Goal: Transaction & Acquisition: Book appointment/travel/reservation

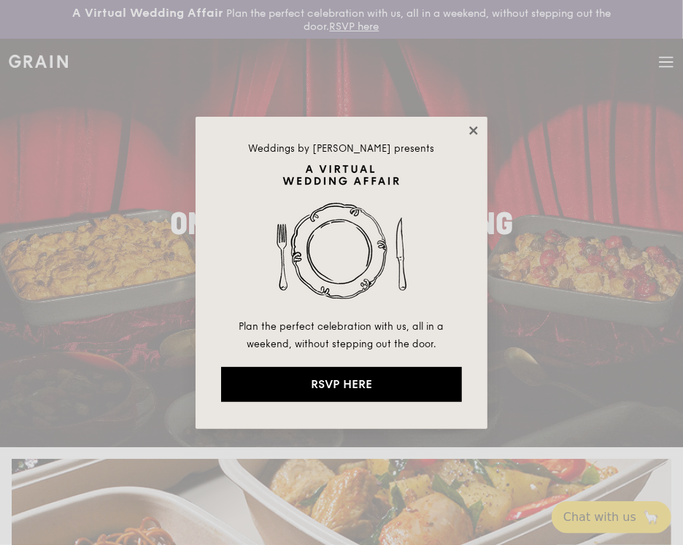
click at [474, 128] on icon at bounding box center [473, 130] width 13 height 13
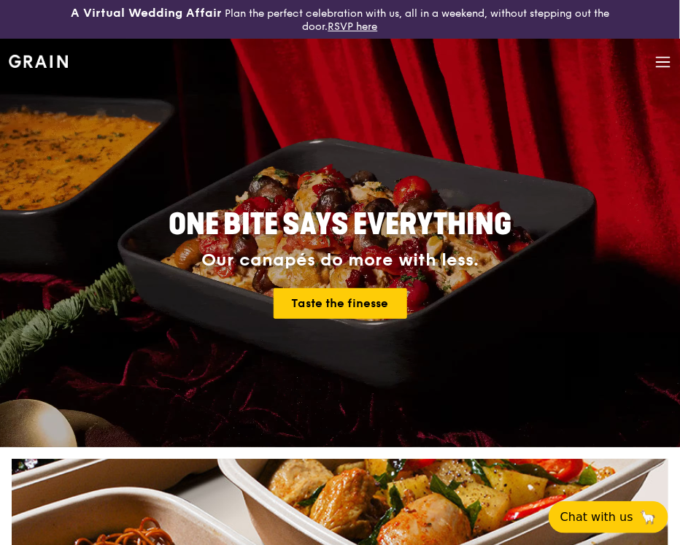
click at [659, 59] on icon at bounding box center [663, 62] width 16 height 16
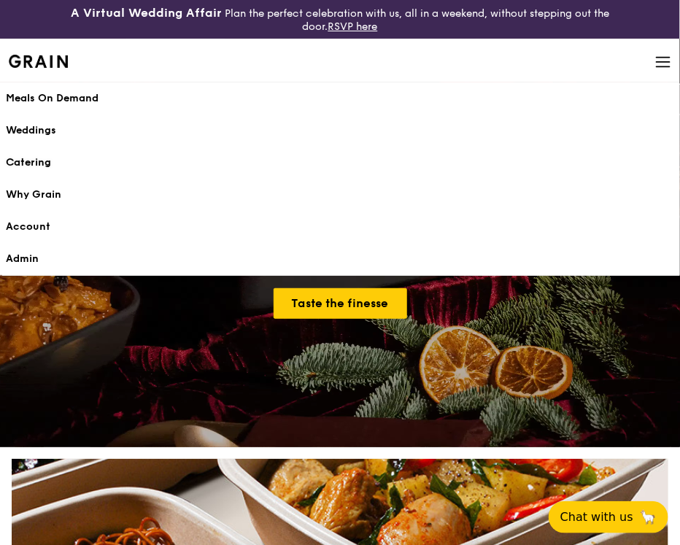
click at [42, 162] on div "Catering" at bounding box center [340, 162] width 668 height 15
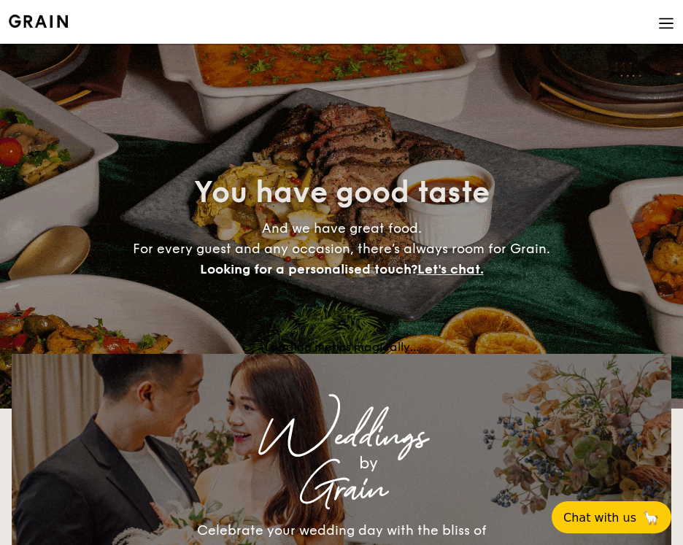
select select
